Goal: Navigation & Orientation: Find specific page/section

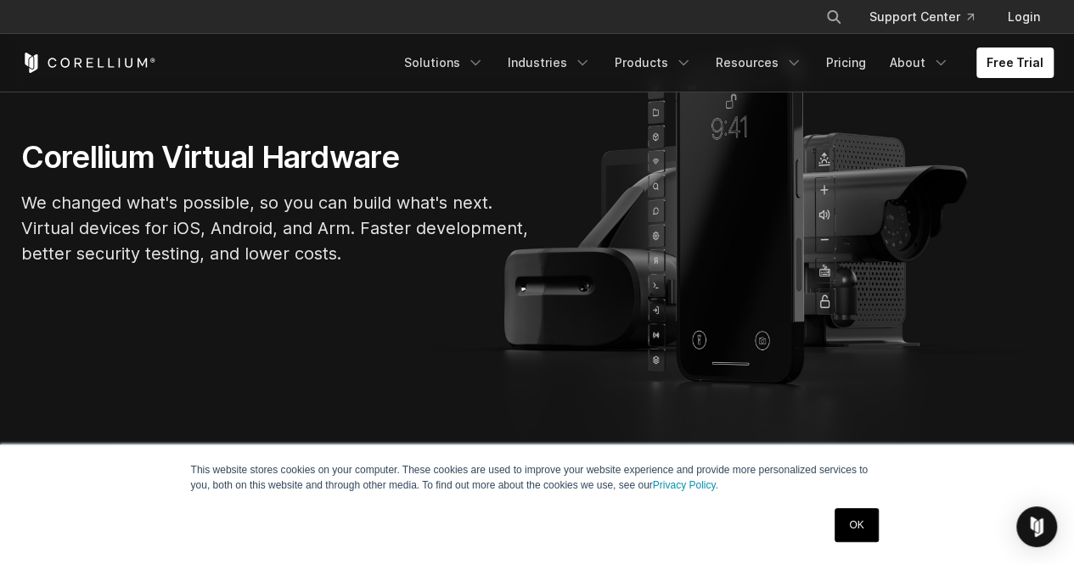
click at [861, 530] on link "OK" at bounding box center [855, 525] width 43 height 34
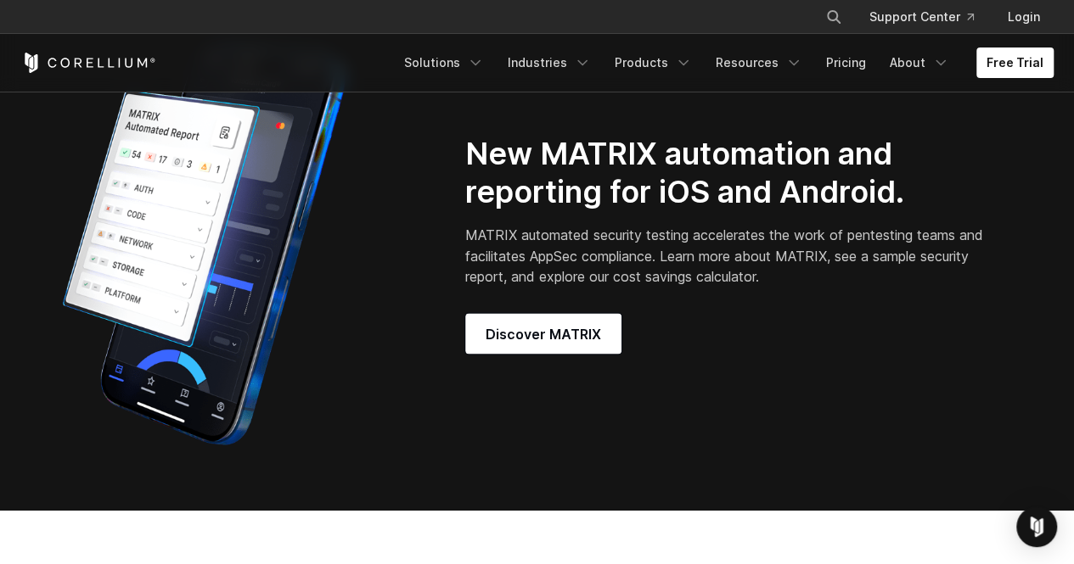
scroll to position [1476, 0]
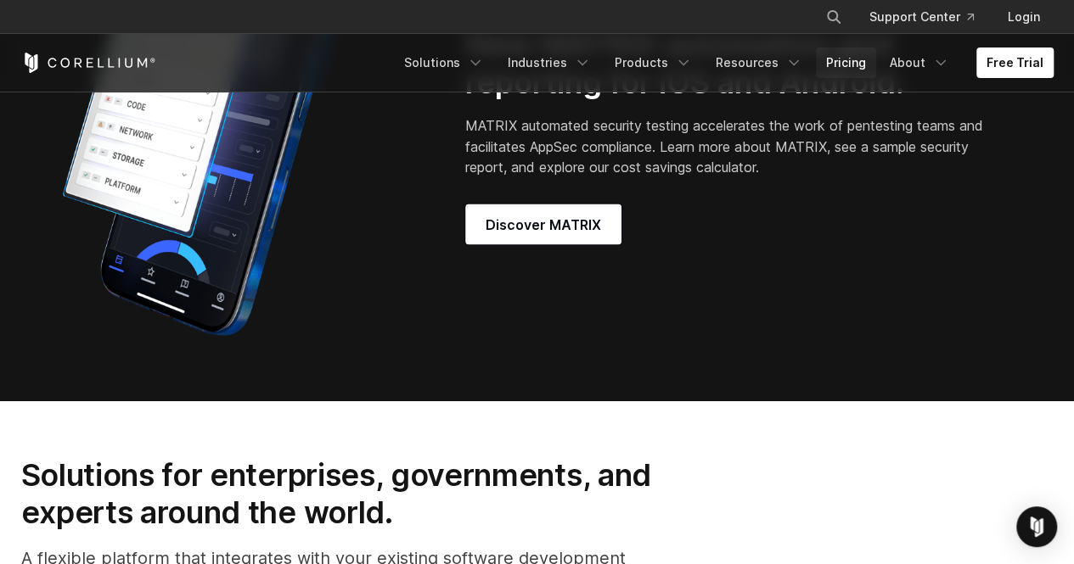
click at [835, 61] on link "Pricing" at bounding box center [846, 63] width 60 height 31
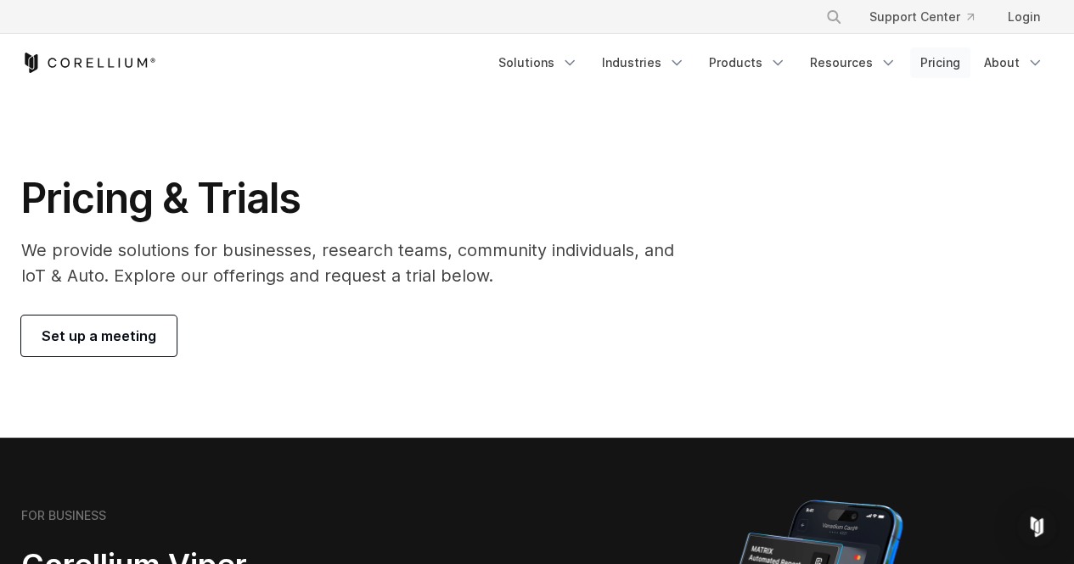
click at [945, 68] on link "Pricing" at bounding box center [940, 63] width 60 height 31
click at [106, 336] on span "Set up a meeting" at bounding box center [99, 336] width 115 height 20
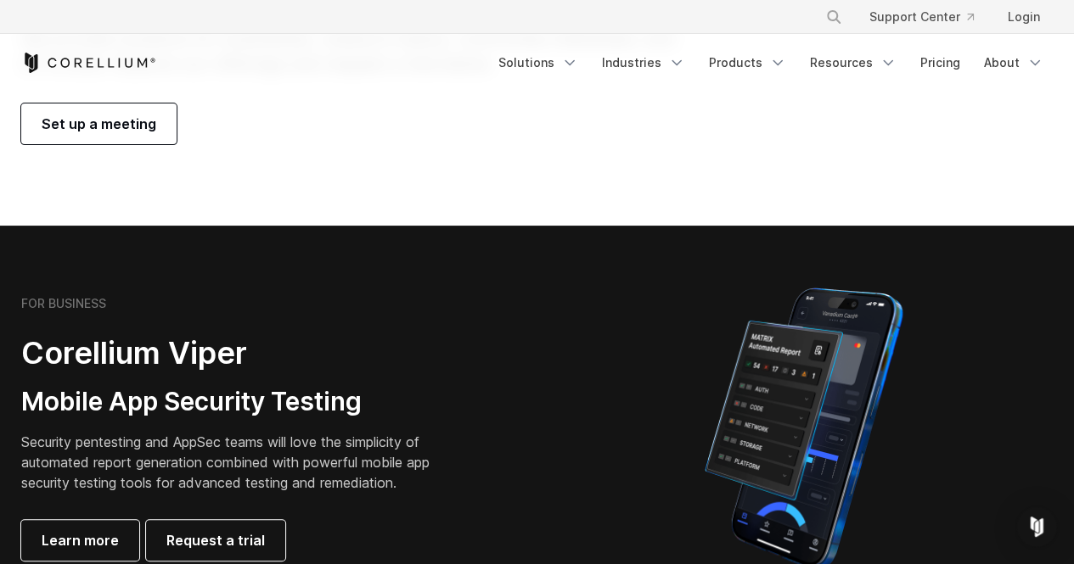
scroll to position [213, 0]
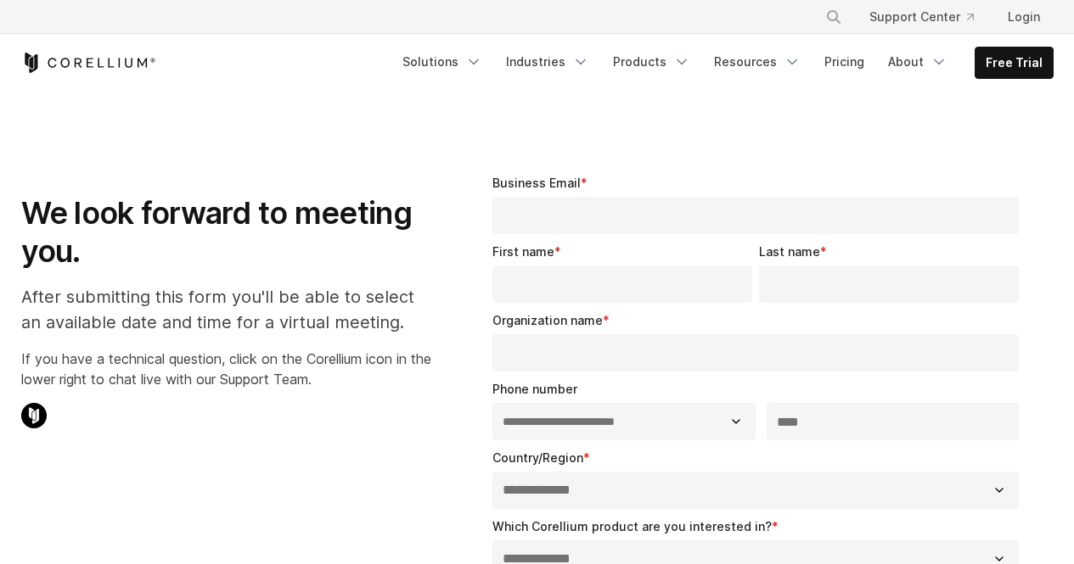
select select "**"
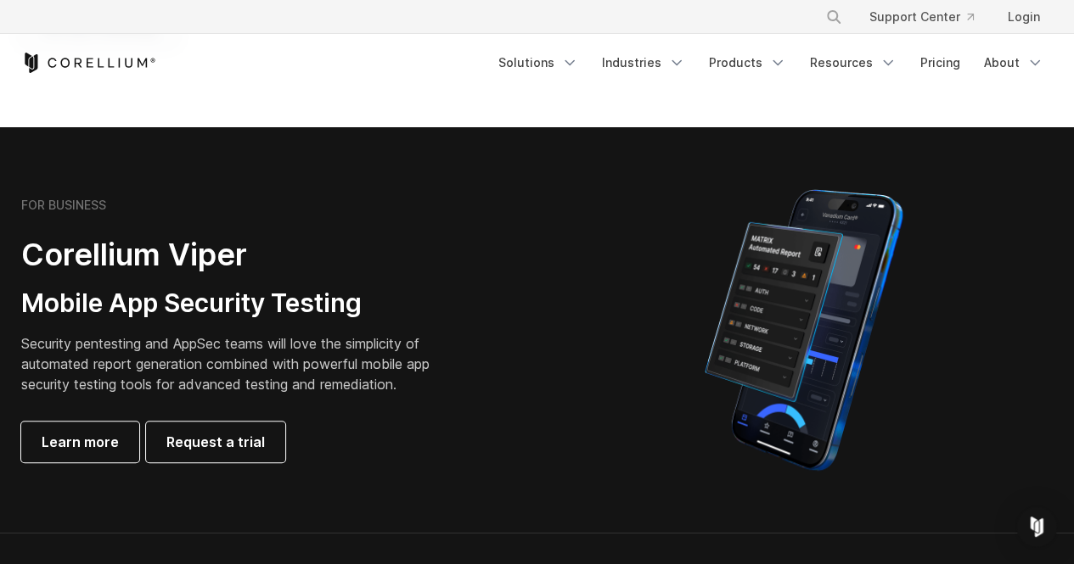
scroll to position [313, 0]
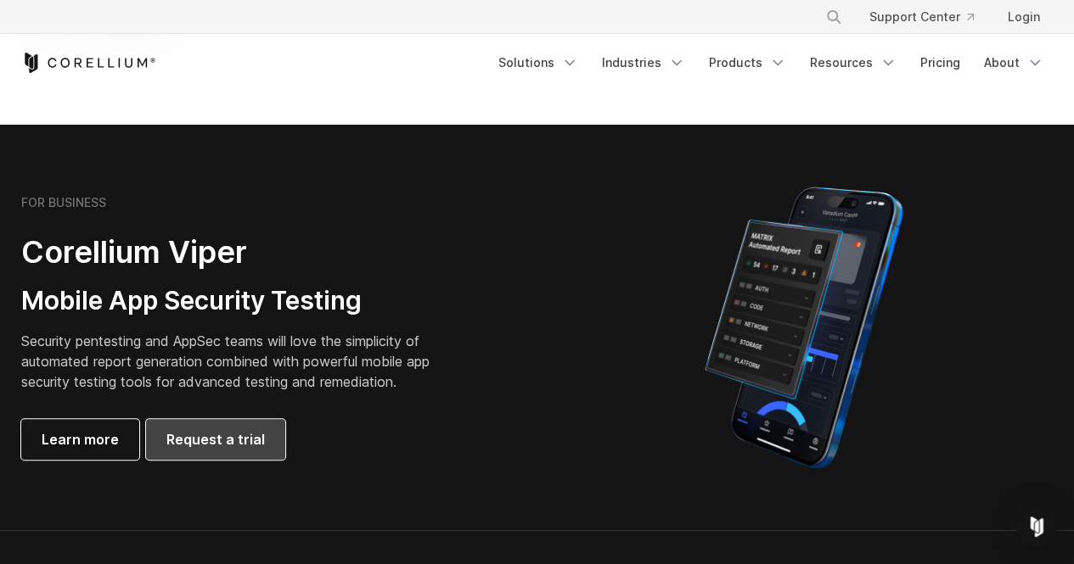
click at [218, 438] on span "Request a trial" at bounding box center [215, 439] width 98 height 20
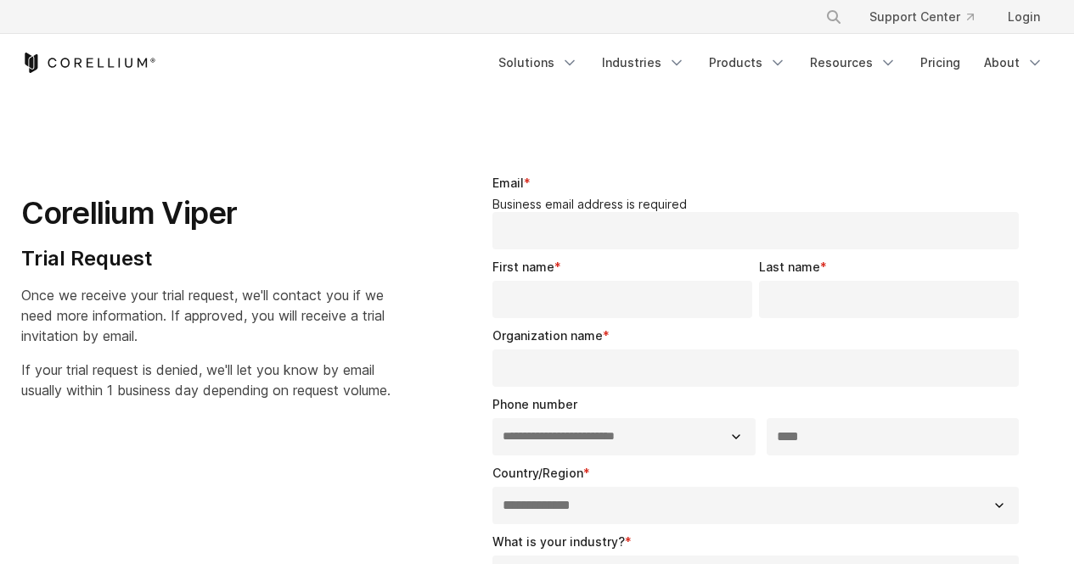
select select "**"
click at [862, 70] on link "Resources" at bounding box center [852, 63] width 107 height 31
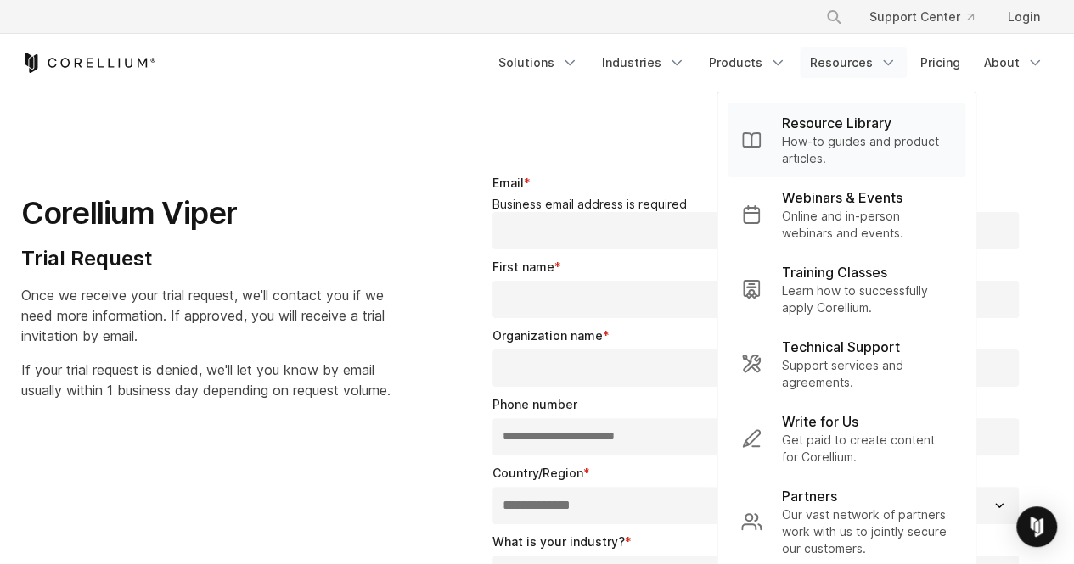
click at [844, 123] on p "Resource Library" at bounding box center [836, 123] width 109 height 20
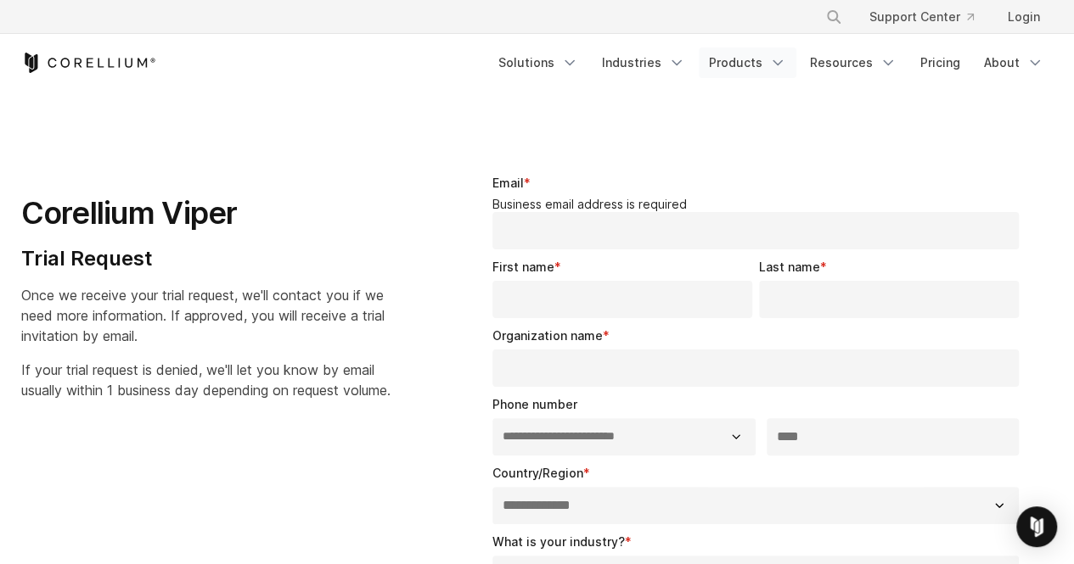
click at [760, 61] on link "Products" at bounding box center [747, 63] width 98 height 31
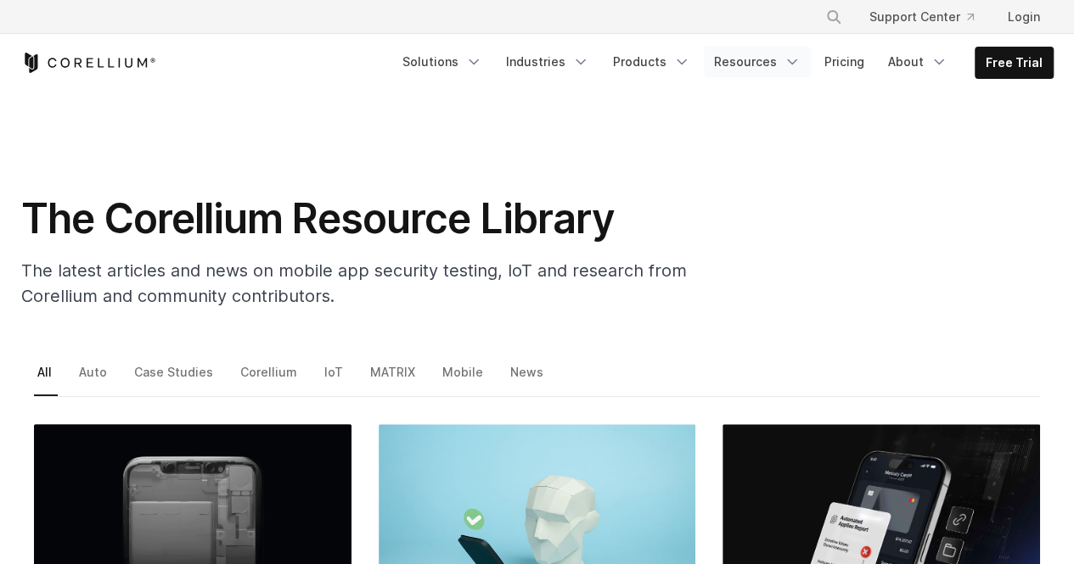
click at [768, 53] on link "Resources" at bounding box center [757, 62] width 107 height 31
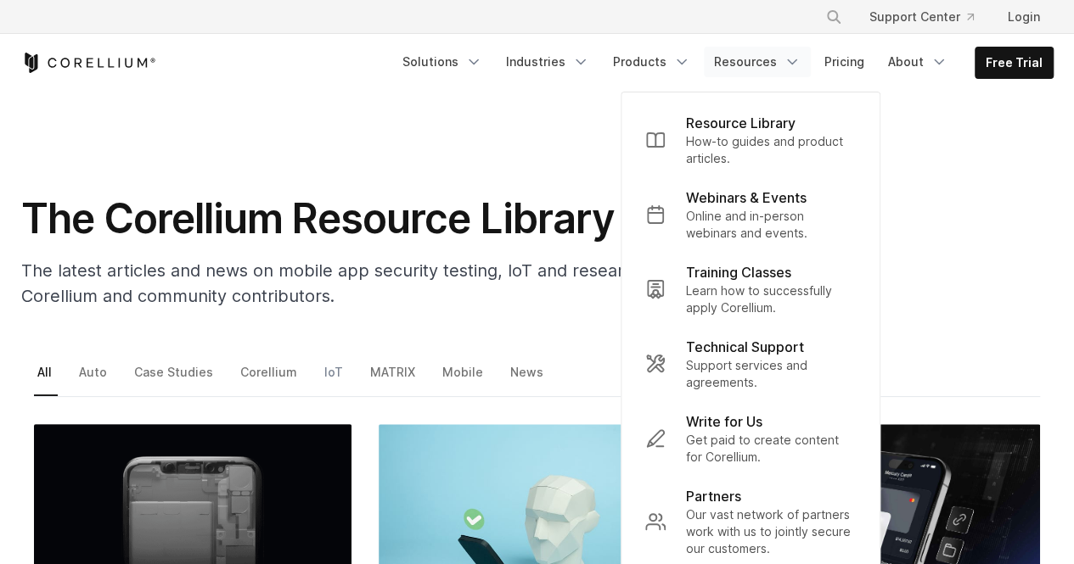
click at [328, 366] on link "IoT" at bounding box center [335, 379] width 28 height 36
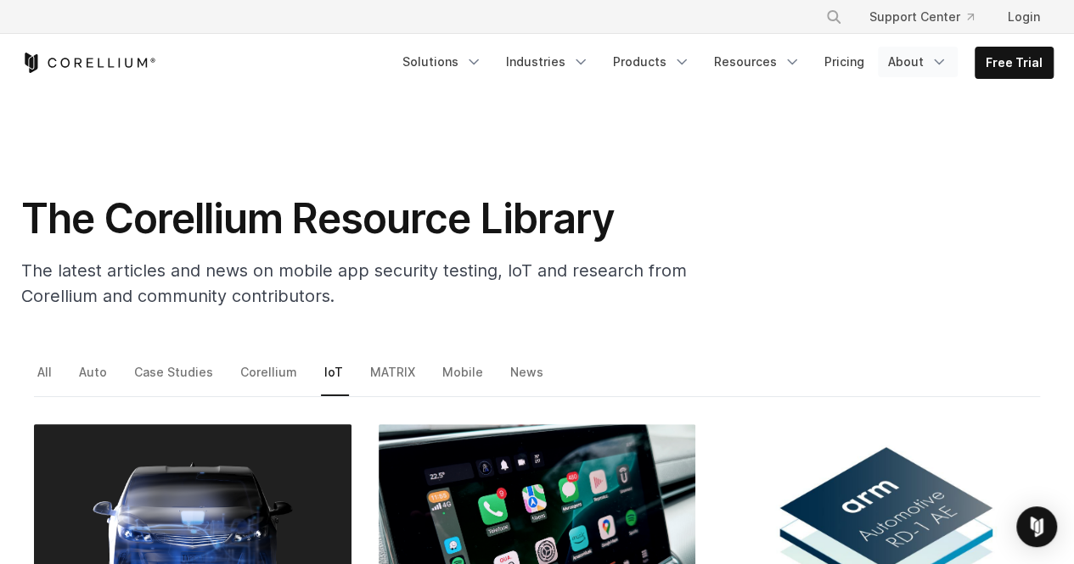
click at [912, 62] on link "About" at bounding box center [917, 62] width 80 height 31
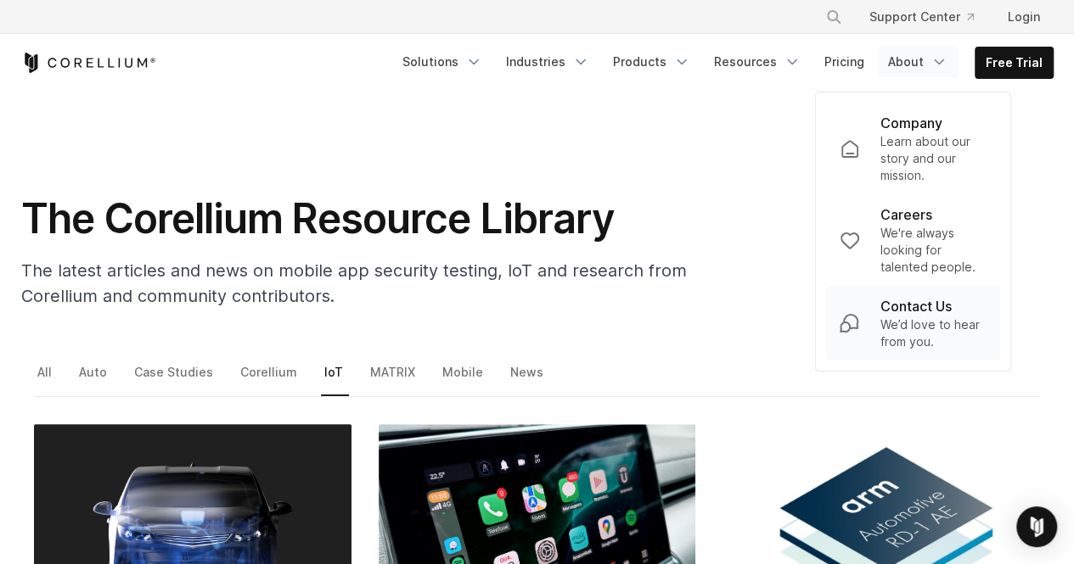
click at [912, 314] on p "Contact Us" at bounding box center [914, 306] width 71 height 20
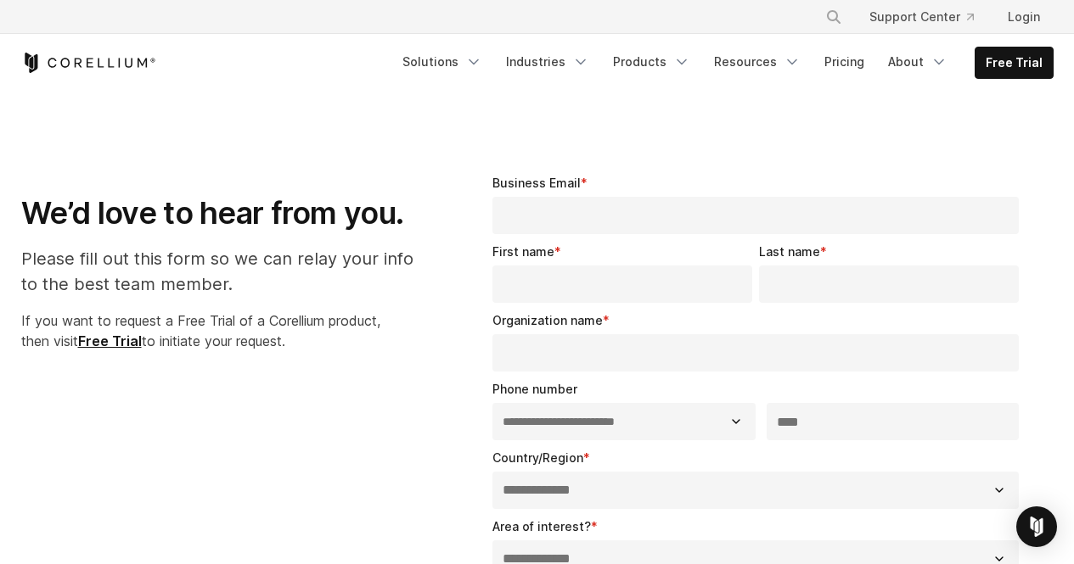
select select "**"
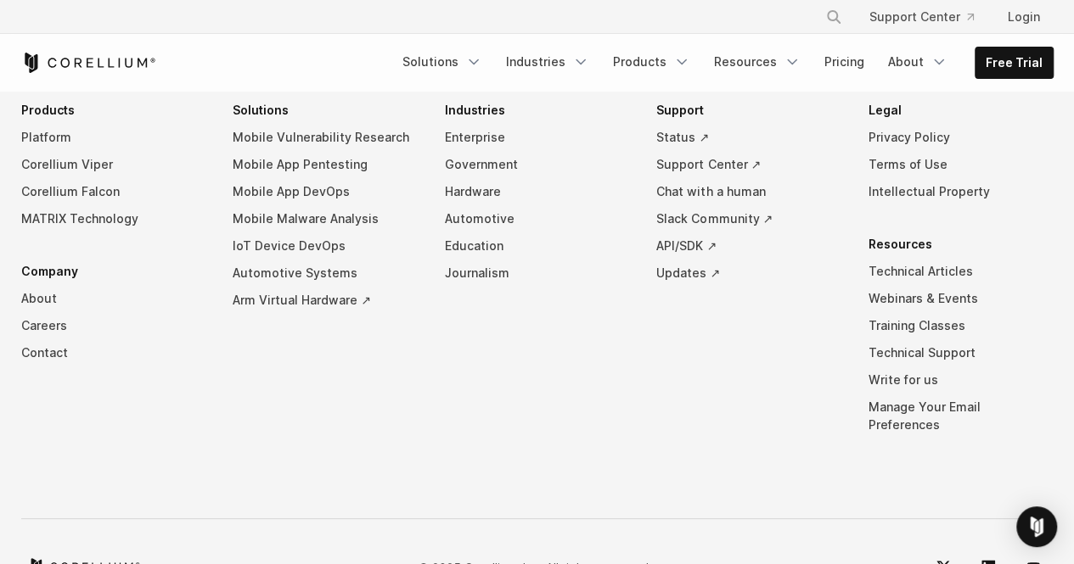
scroll to position [1405, 0]
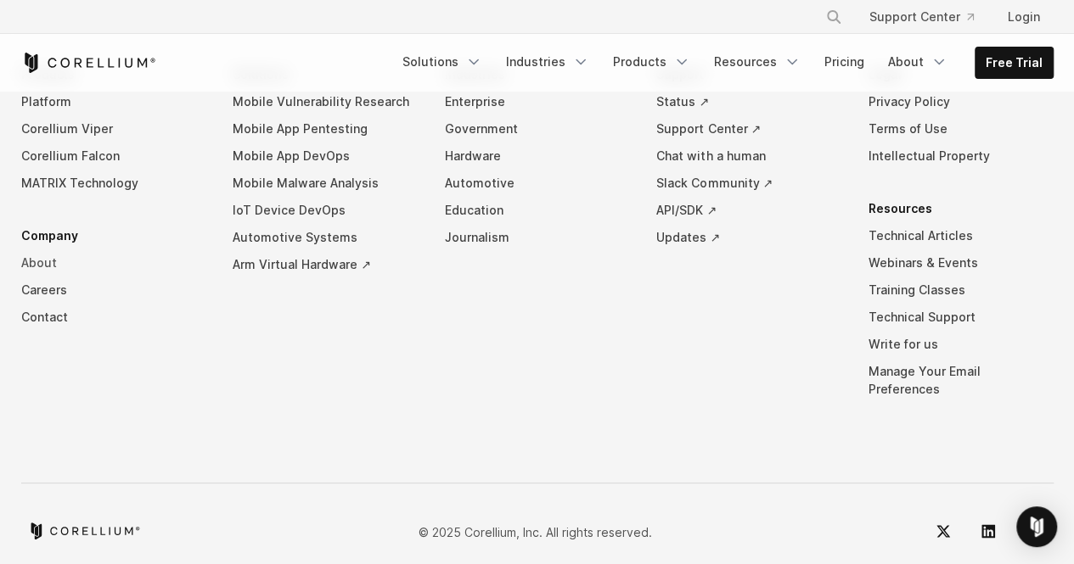
click at [49, 261] on link "About" at bounding box center [113, 263] width 185 height 27
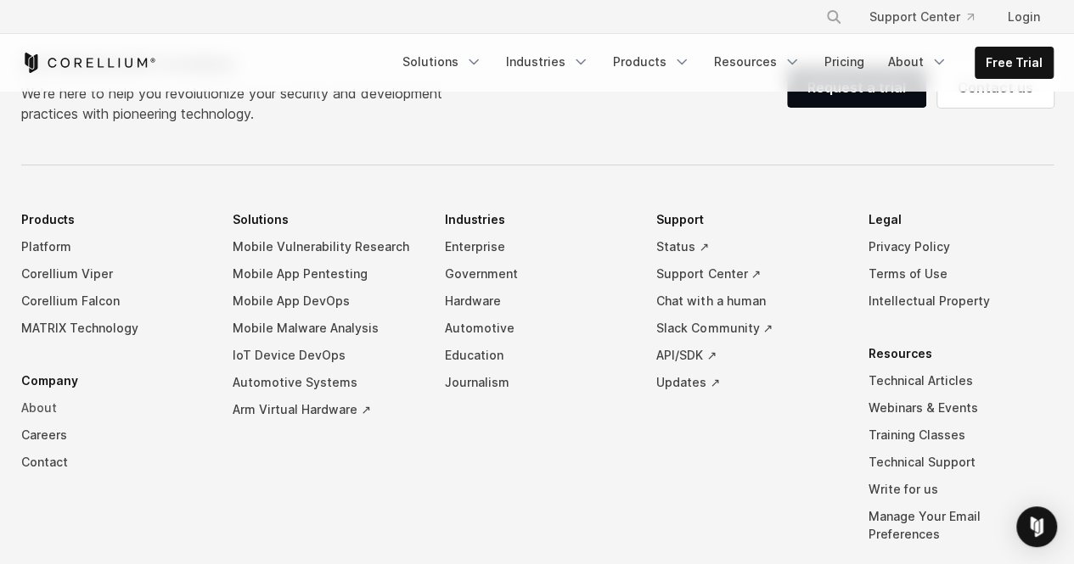
scroll to position [2958, 0]
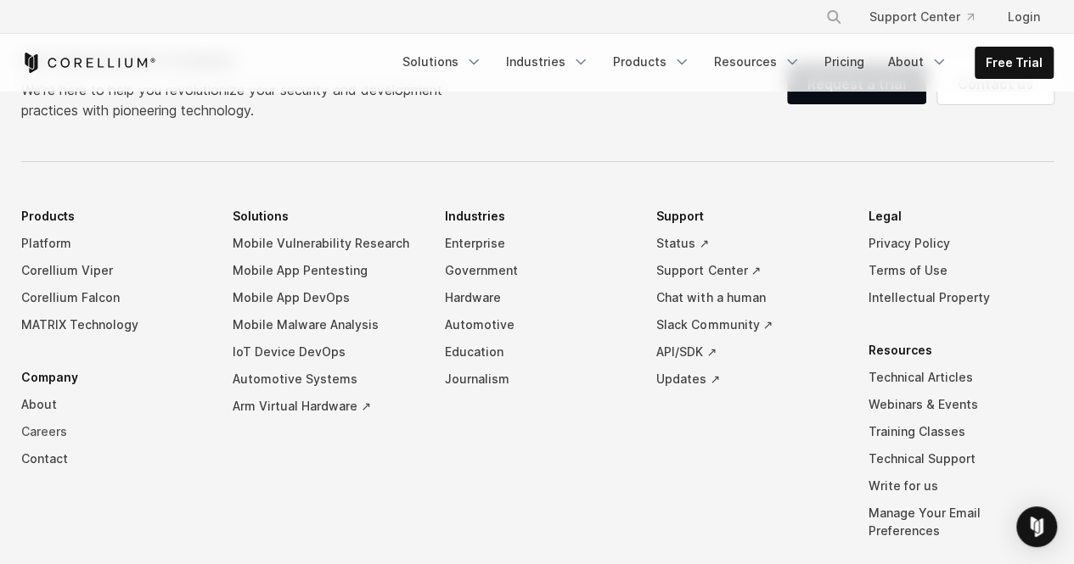
click at [44, 418] on link "Careers" at bounding box center [113, 431] width 185 height 27
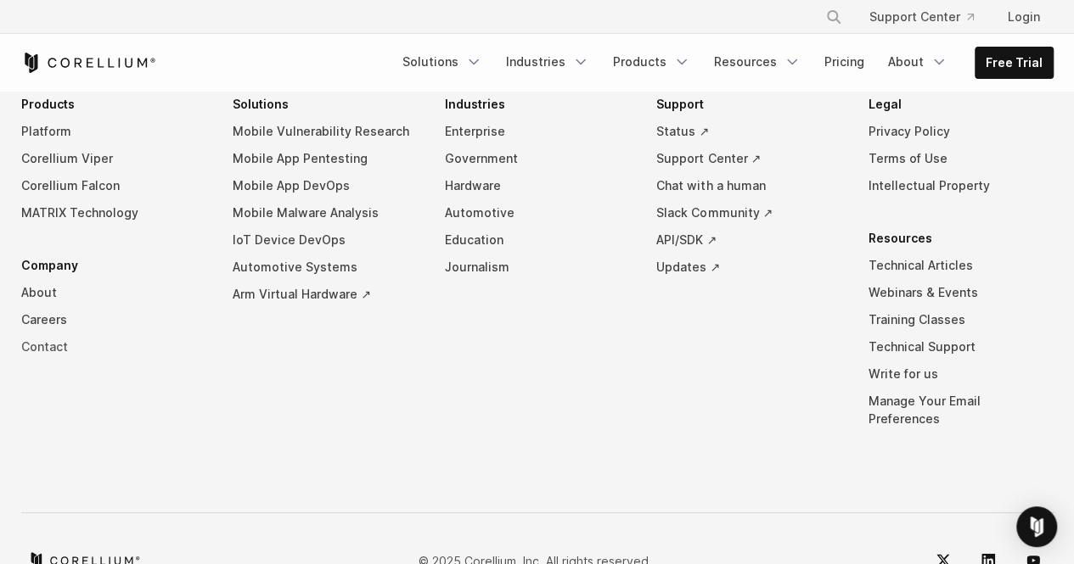
scroll to position [1763, 0]
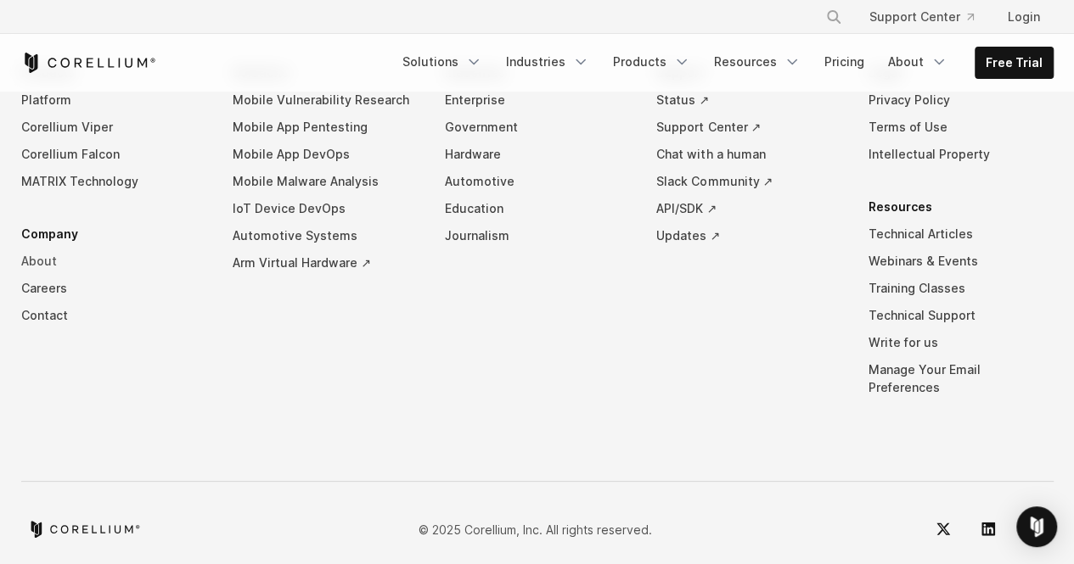
click at [48, 262] on link "About" at bounding box center [113, 261] width 185 height 27
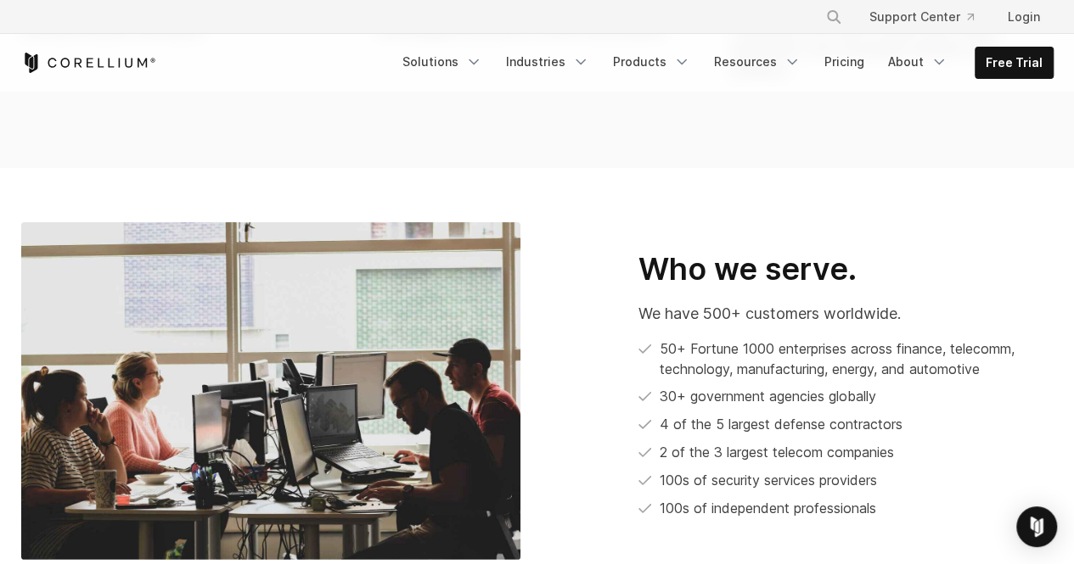
scroll to position [793, 0]
